Goal: Task Accomplishment & Management: Manage account settings

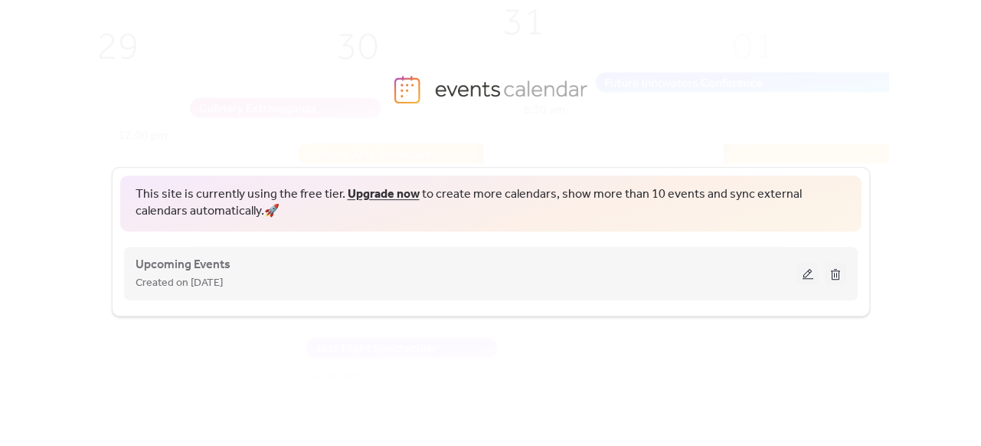
click at [812, 280] on button at bounding box center [807, 273] width 21 height 23
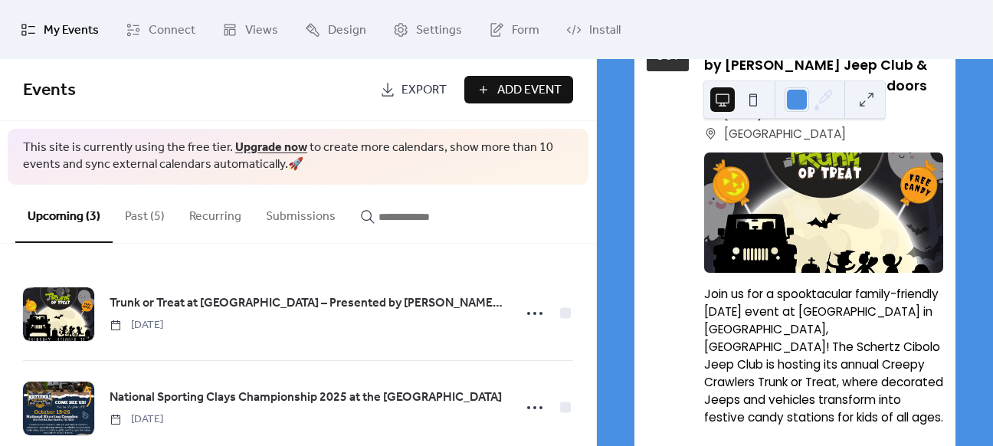
scroll to position [194, 0]
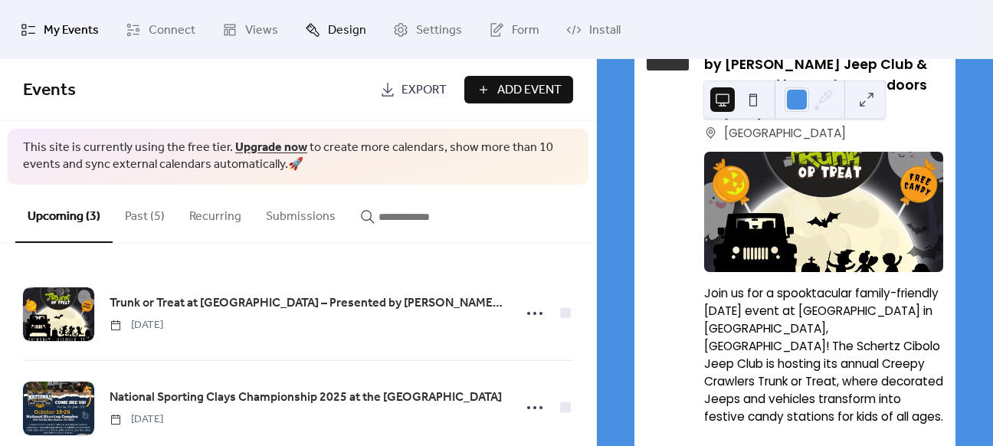
click at [337, 21] on span "Design" at bounding box center [347, 30] width 38 height 24
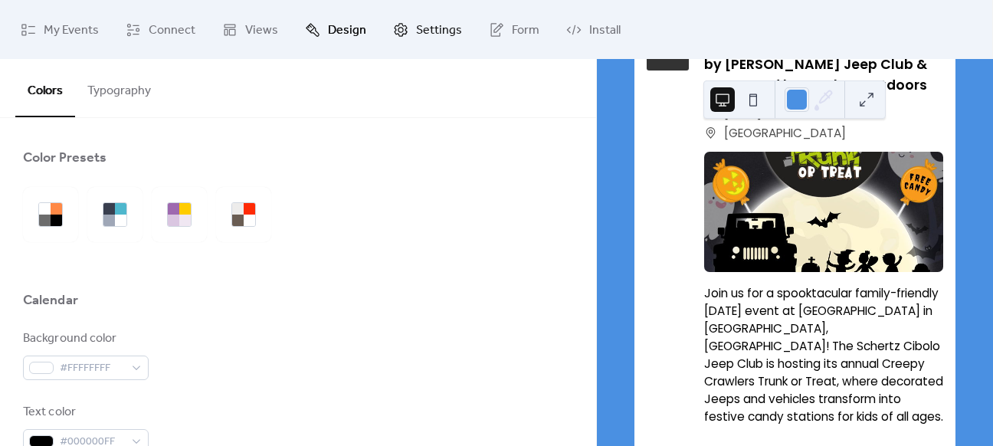
click at [427, 37] on span "Settings" at bounding box center [439, 30] width 46 height 24
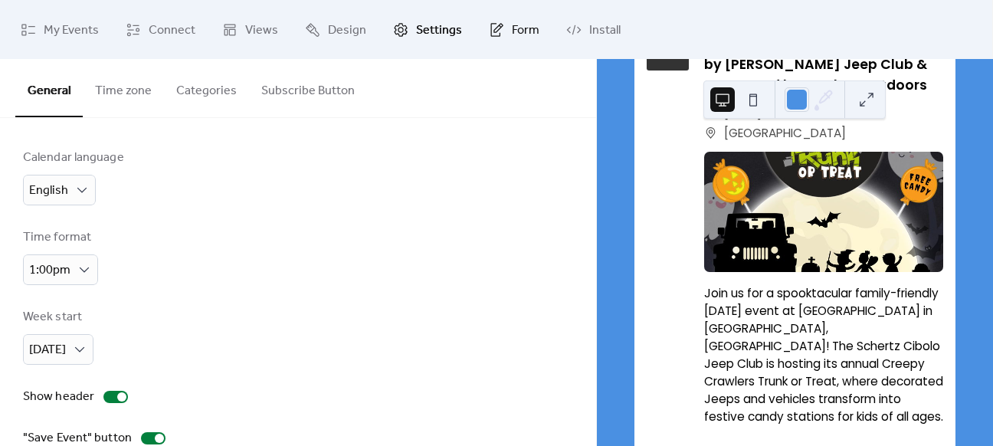
click at [502, 36] on link "Form" at bounding box center [514, 29] width 74 height 47
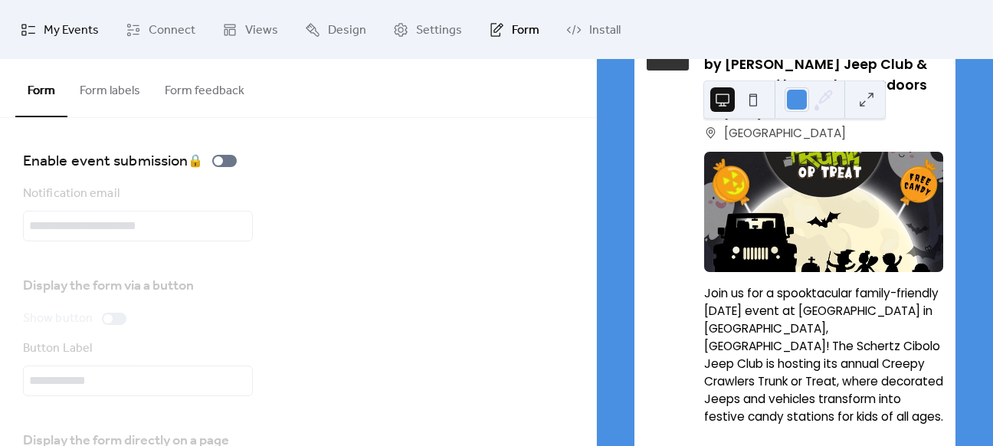
click at [90, 27] on span "My Events" at bounding box center [71, 30] width 55 height 24
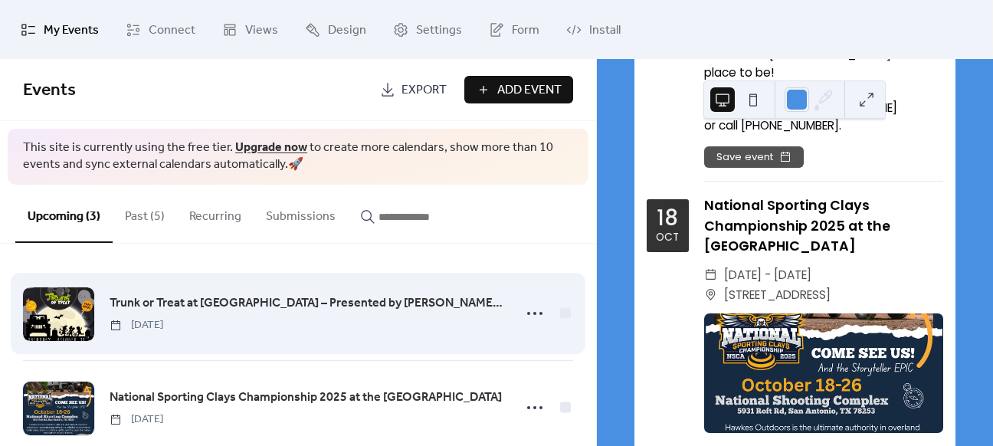
click at [307, 306] on span "Trunk or Treat at [GEOGRAPHIC_DATA] – Presented by [PERSON_NAME] Jeep Club & Sp…" at bounding box center [307, 303] width 394 height 18
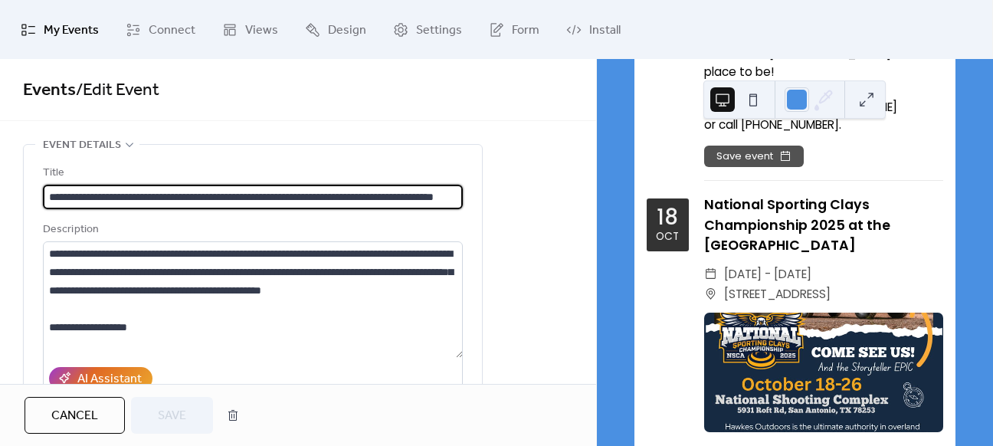
drag, startPoint x: 51, startPoint y: 198, endPoint x: 15, endPoint y: 189, distance: 37.2
